Goal: Task Accomplishment & Management: Manage account settings

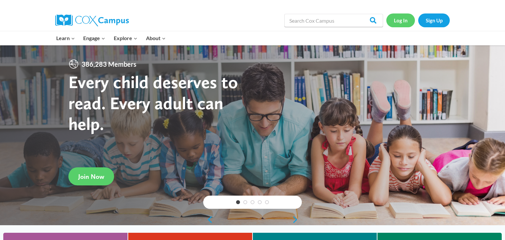
click at [401, 18] on link "Log In" at bounding box center [400, 19] width 29 height 13
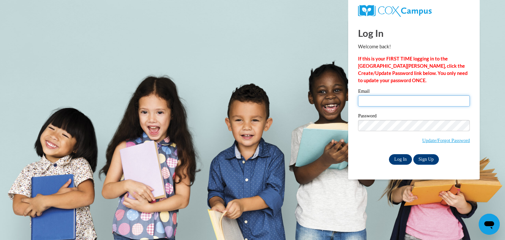
type input "wisnefskec@fonddulac.k12.wi.us"
click at [400, 159] on input "Log In" at bounding box center [400, 159] width 23 height 11
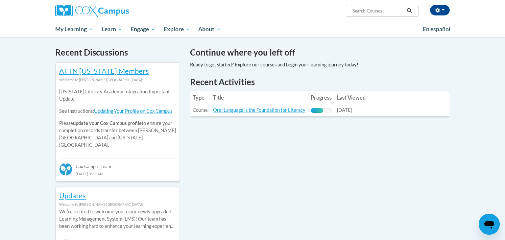
scroll to position [194, 0]
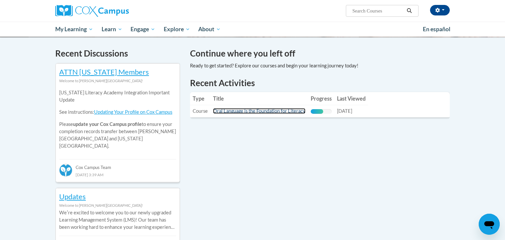
click at [245, 112] on link "Oral Language is the Foundation for Literacy" at bounding box center [259, 111] width 92 height 6
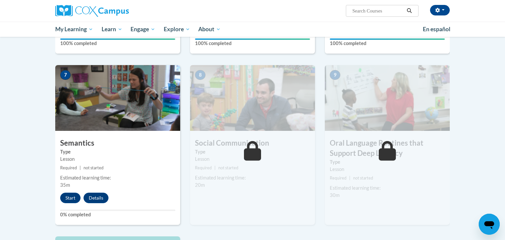
scroll to position [468, 0]
